Goal: Information Seeking & Learning: Find specific fact

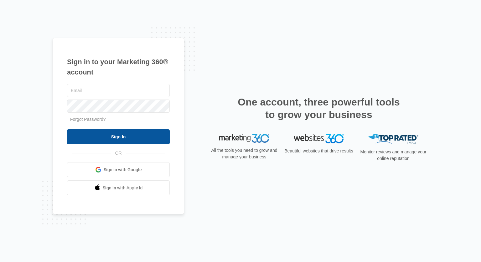
type input "[EMAIL_ADDRESS][DOMAIN_NAME]"
click at [125, 135] on input "Sign In" at bounding box center [118, 136] width 103 height 15
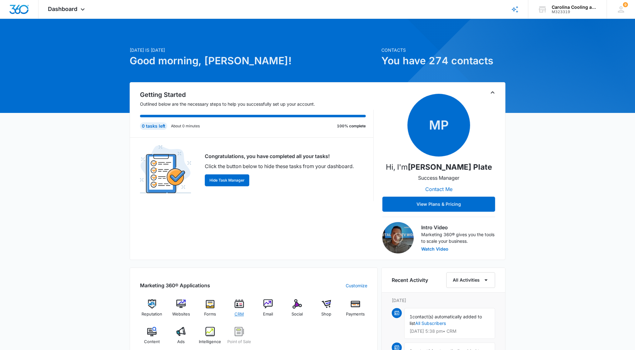
click at [239, 309] on div "CRM" at bounding box center [239, 310] width 24 height 22
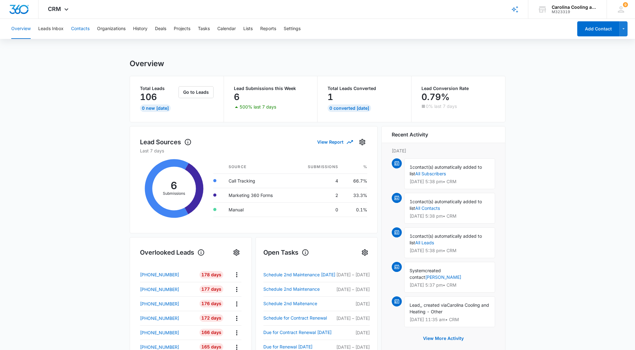
click at [79, 28] on button "Contacts" at bounding box center [80, 29] width 18 height 20
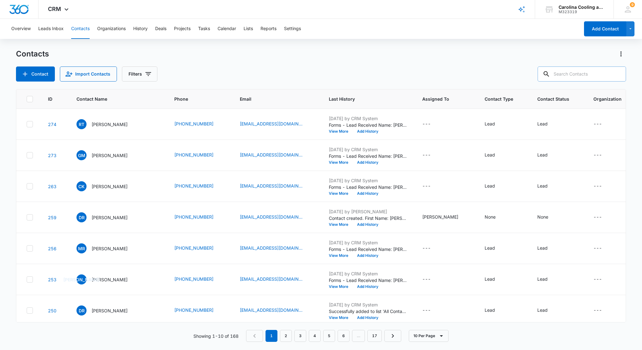
click at [568, 79] on input "text" at bounding box center [581, 73] width 88 height 15
click at [540, 73] on icon at bounding box center [537, 74] width 8 height 8
click at [570, 75] on input "[PERSON_NAME]" at bounding box center [577, 73] width 98 height 15
click at [540, 72] on icon at bounding box center [537, 74] width 8 height 8
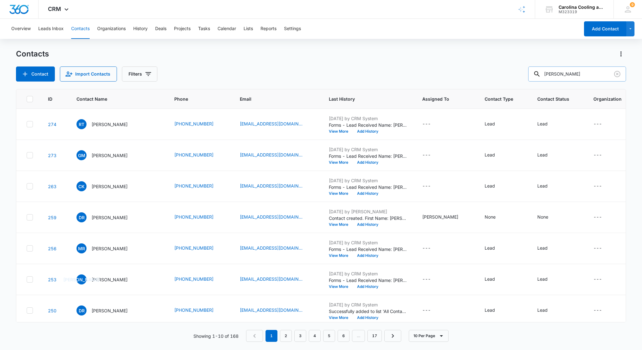
click at [540, 72] on icon at bounding box center [537, 74] width 8 height 8
click at [570, 75] on input "[PERSON_NAME]" at bounding box center [577, 73] width 98 height 15
type input "a"
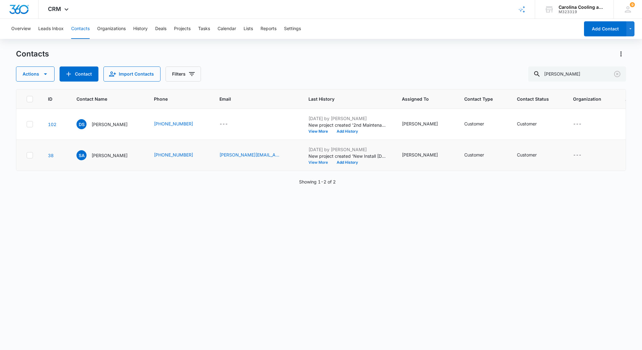
click at [308, 164] on button "View More" at bounding box center [320, 162] width 24 height 4
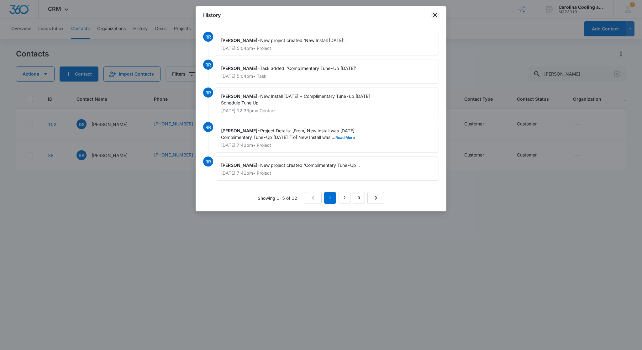
click at [436, 13] on icon "close" at bounding box center [435, 15] width 8 height 8
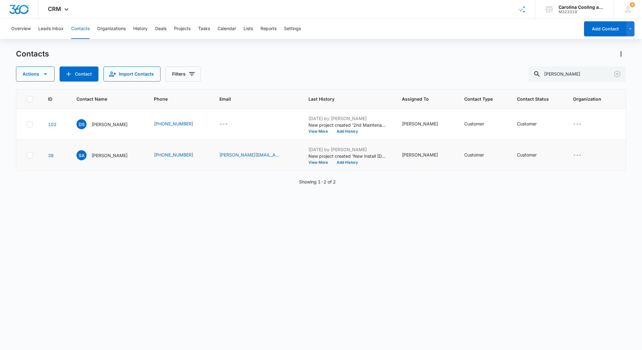
click at [625, 159] on div "[STREET_ADDRESS]" at bounding box center [645, 155] width 41 height 8
click at [573, 73] on input "[PERSON_NAME]" at bounding box center [577, 73] width 98 height 15
type input "s"
type input "Borque"
